Goal: Transaction & Acquisition: Purchase product/service

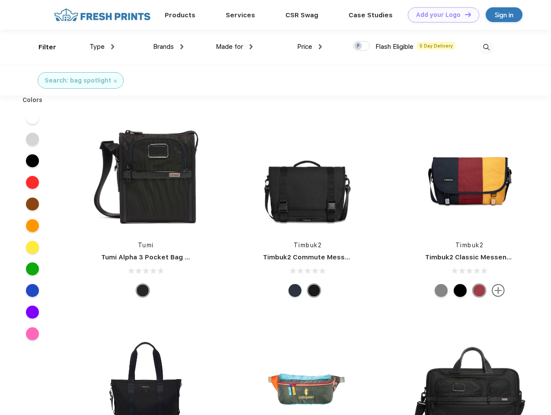
scroll to position [0, 0]
click at [440, 15] on link "Add your Logo Design Tool" at bounding box center [443, 14] width 71 height 15
click at [0, 0] on div "Design Tool" at bounding box center [0, 0] width 0 height 0
click at [464, 14] on link "Add your Logo Design Tool" at bounding box center [443, 14] width 71 height 15
click at [41, 47] on div "Filter" at bounding box center [47, 47] width 18 height 10
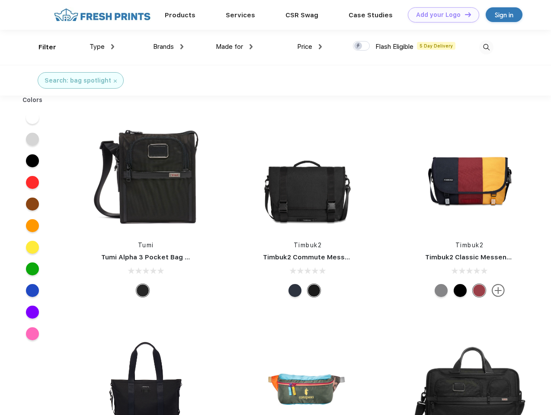
click at [102, 47] on span "Type" at bounding box center [96, 47] width 15 height 8
click at [168, 47] on span "Brands" at bounding box center [163, 47] width 21 height 8
click at [234, 47] on span "Made for" at bounding box center [229, 47] width 27 height 8
click at [309, 47] on span "Price" at bounding box center [304, 47] width 15 height 8
click at [361, 46] on div at bounding box center [361, 46] width 17 height 10
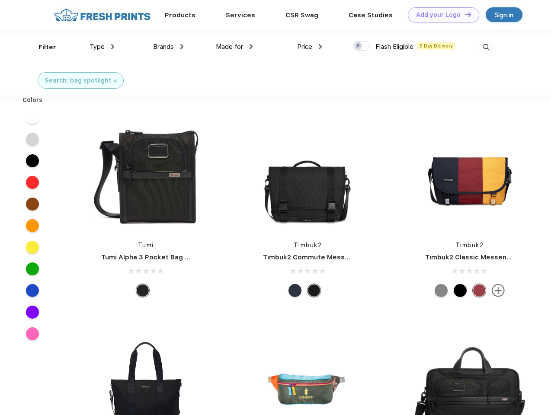
click at [358, 46] on input "checkbox" at bounding box center [356, 44] width 6 height 6
click at [486, 47] on img at bounding box center [486, 47] width 14 height 14
